Goal: Task Accomplishment & Management: Use online tool/utility

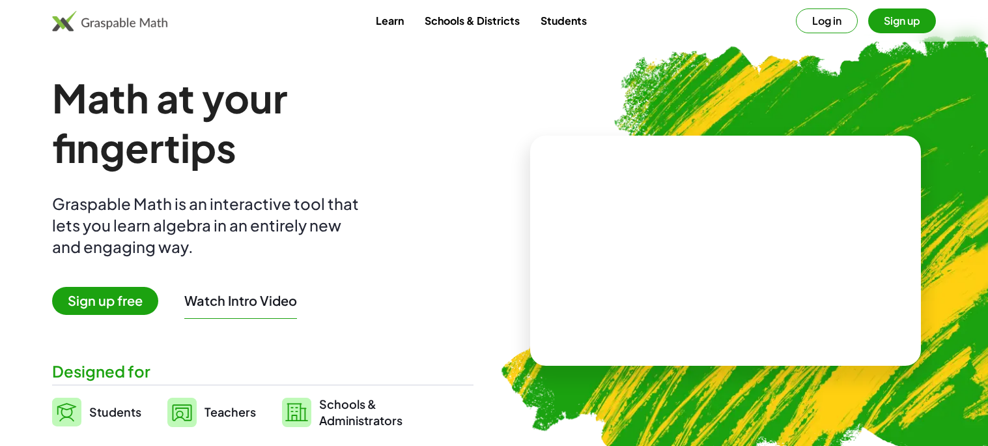
click at [121, 305] on span "Sign up free" at bounding box center [105, 301] width 106 height 28
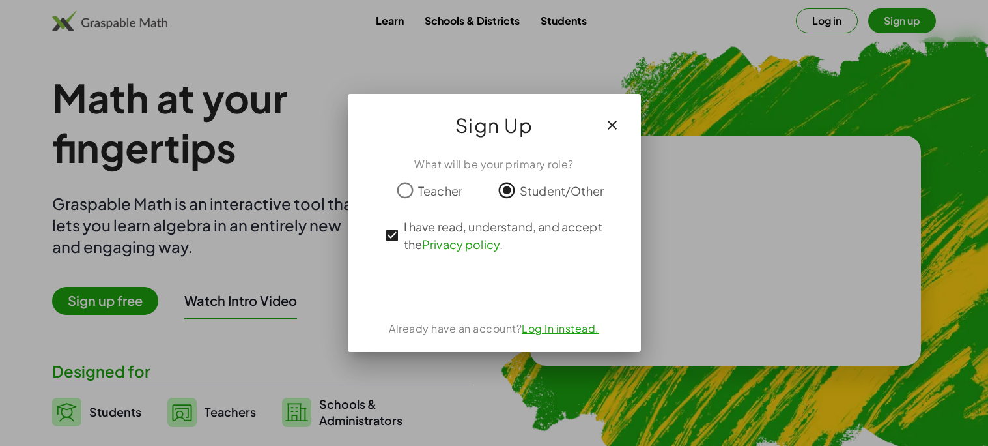
click at [478, 265] on div "What will be your primary role? Teacher Student/Other I have read, understand, …" at bounding box center [494, 249] width 293 height 206
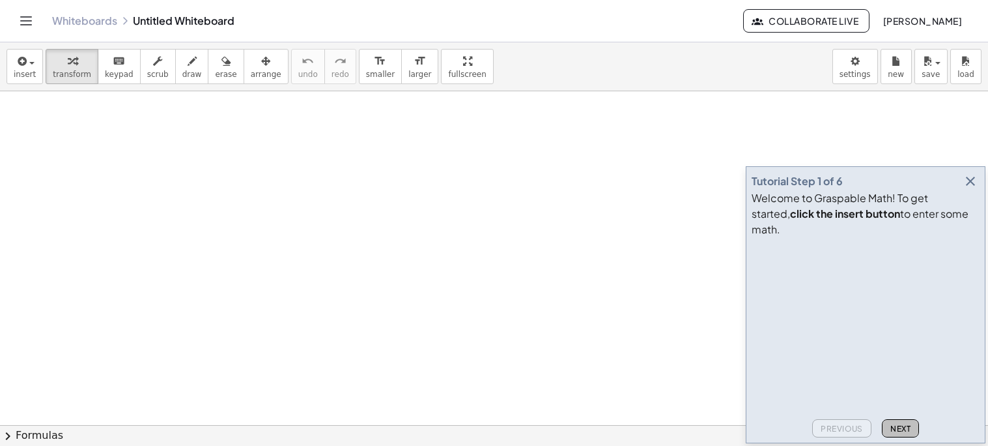
click at [899, 431] on span "Next" at bounding box center [901, 428] width 20 height 10
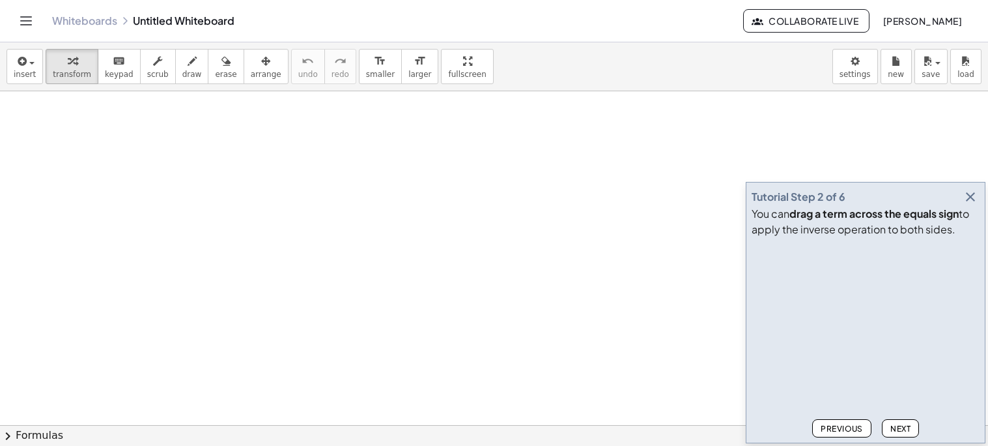
click at [0, 71] on div "insert select one: Math Expression Function Text Youtube Video Graphing Geometr…" at bounding box center [494, 66] width 988 height 49
click at [27, 76] on span "insert" at bounding box center [25, 74] width 22 height 9
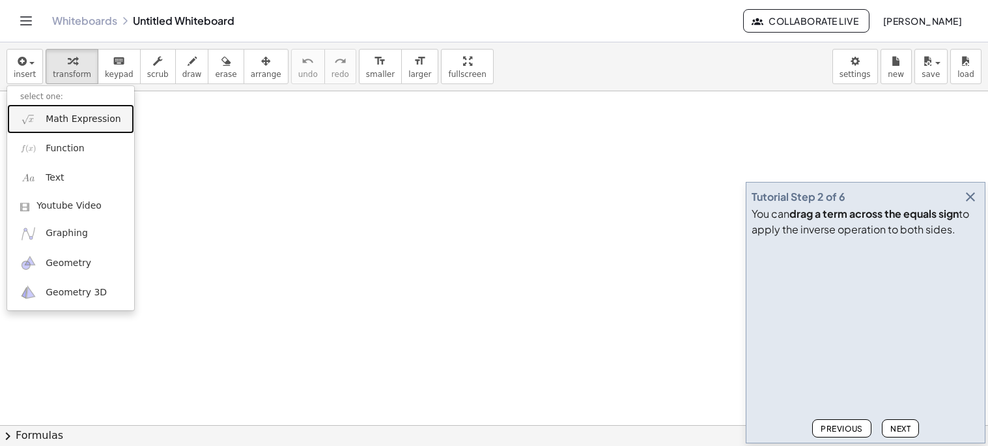
click at [50, 123] on span "Math Expression" at bounding box center [83, 119] width 75 height 13
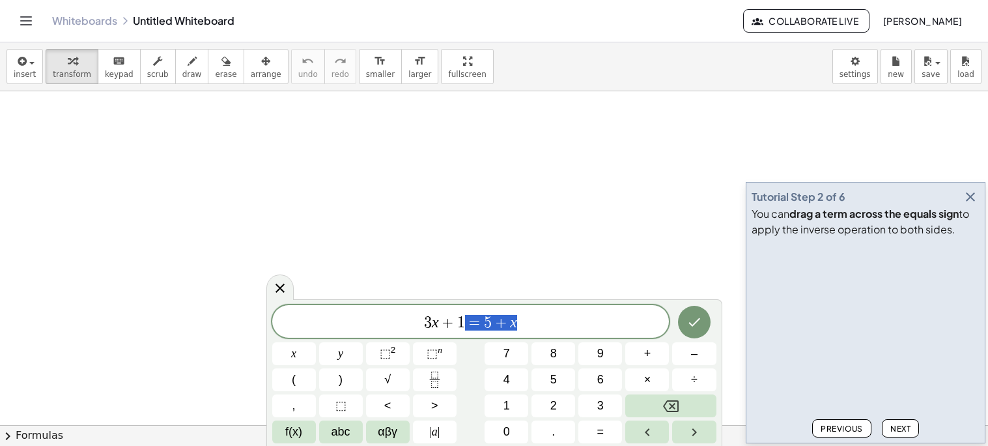
drag, startPoint x: 462, startPoint y: 324, endPoint x: 524, endPoint y: 309, distance: 64.3
click at [524, 309] on div "**** 3 x + 1 = 5 + x" at bounding box center [470, 321] width 397 height 33
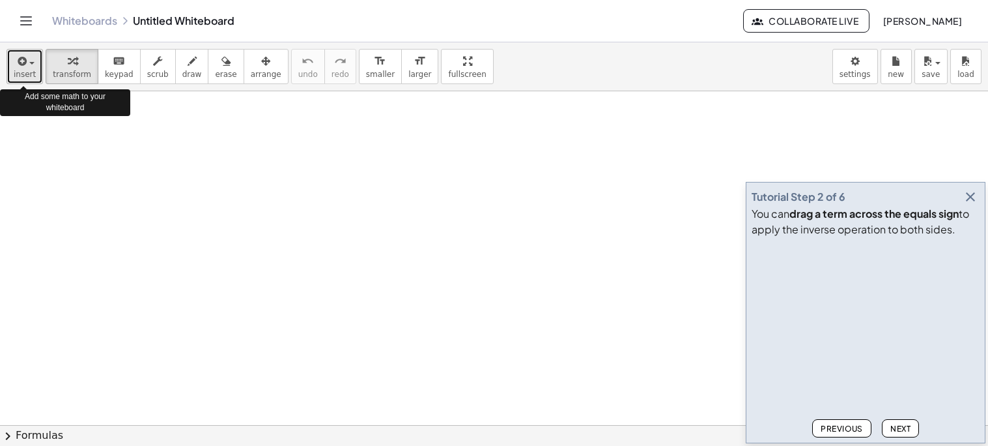
click at [22, 64] on icon "button" at bounding box center [21, 61] width 12 height 16
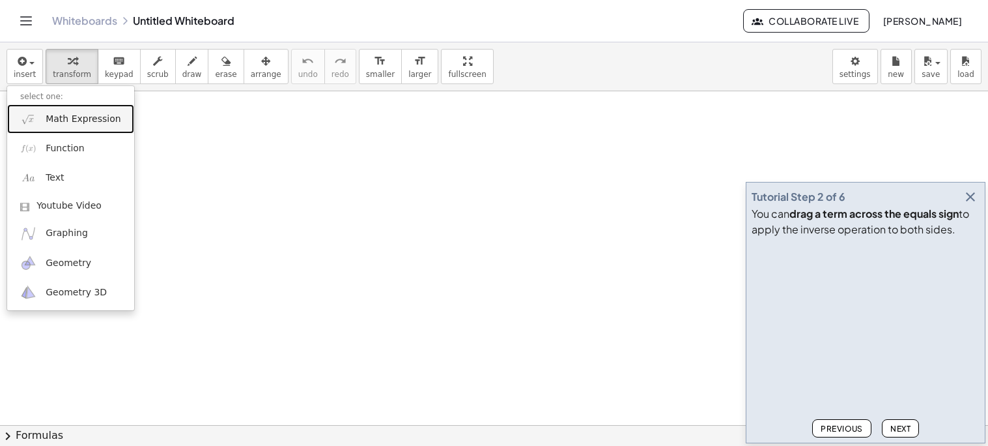
click at [61, 116] on span "Math Expression" at bounding box center [83, 119] width 75 height 13
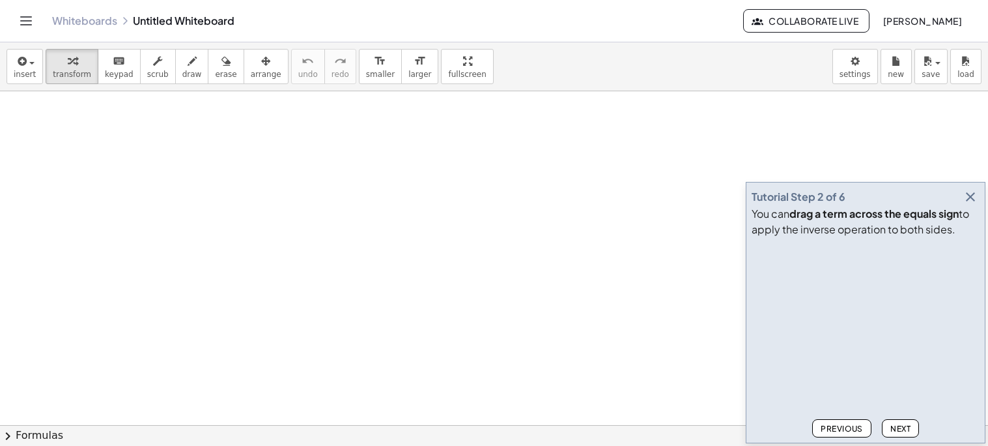
click at [3, 72] on div "insert select one: Math Expression Function Text Youtube Video Graphing Geometr…" at bounding box center [494, 66] width 988 height 49
click at [14, 72] on span "insert" at bounding box center [25, 74] width 22 height 9
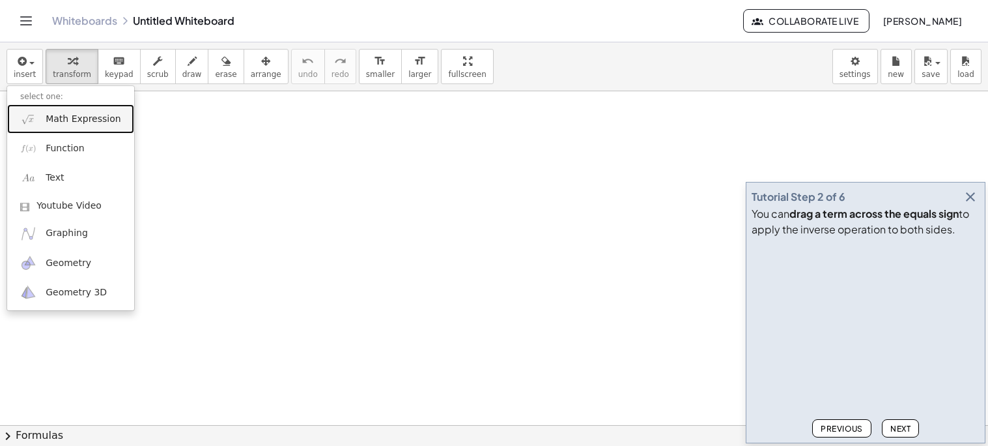
click at [68, 119] on span "Math Expression" at bounding box center [83, 119] width 75 height 13
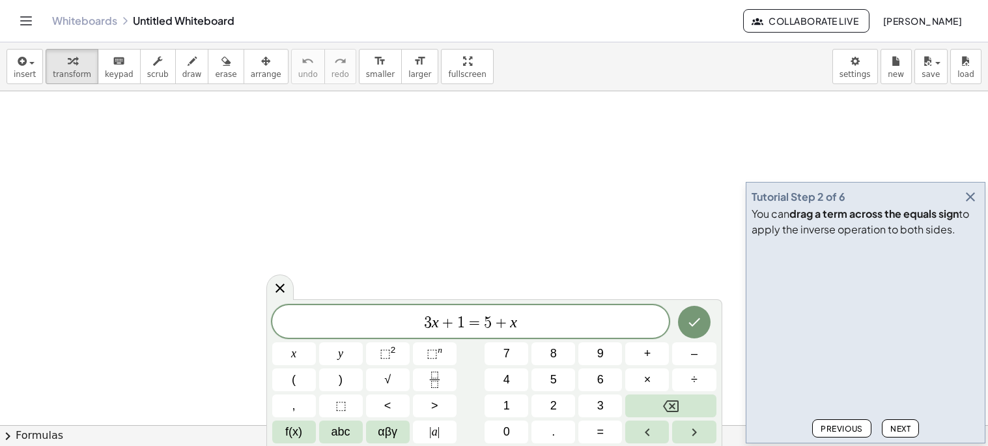
click at [459, 323] on span "1" at bounding box center [461, 323] width 8 height 16
click at [463, 324] on span "1" at bounding box center [461, 323] width 8 height 16
drag, startPoint x: 460, startPoint y: 323, endPoint x: 537, endPoint y: 309, distance: 78.8
click at [522, 325] on span "3 x + 1 = 5 + x ​" at bounding box center [470, 322] width 397 height 18
click at [968, 201] on icon "button" at bounding box center [971, 197] width 16 height 16
